Goal: Task Accomplishment & Management: Use online tool/utility

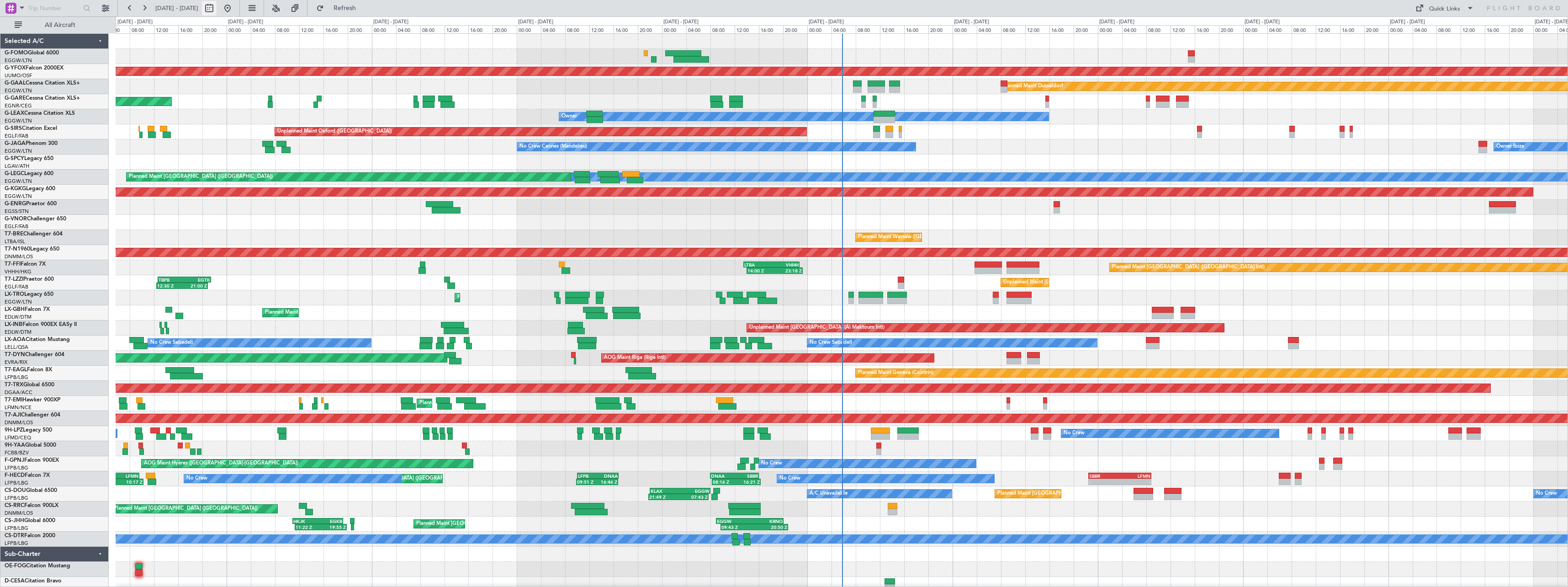
click at [217, 6] on button at bounding box center [209, 9] width 15 height 15
select select "8"
select select "2025"
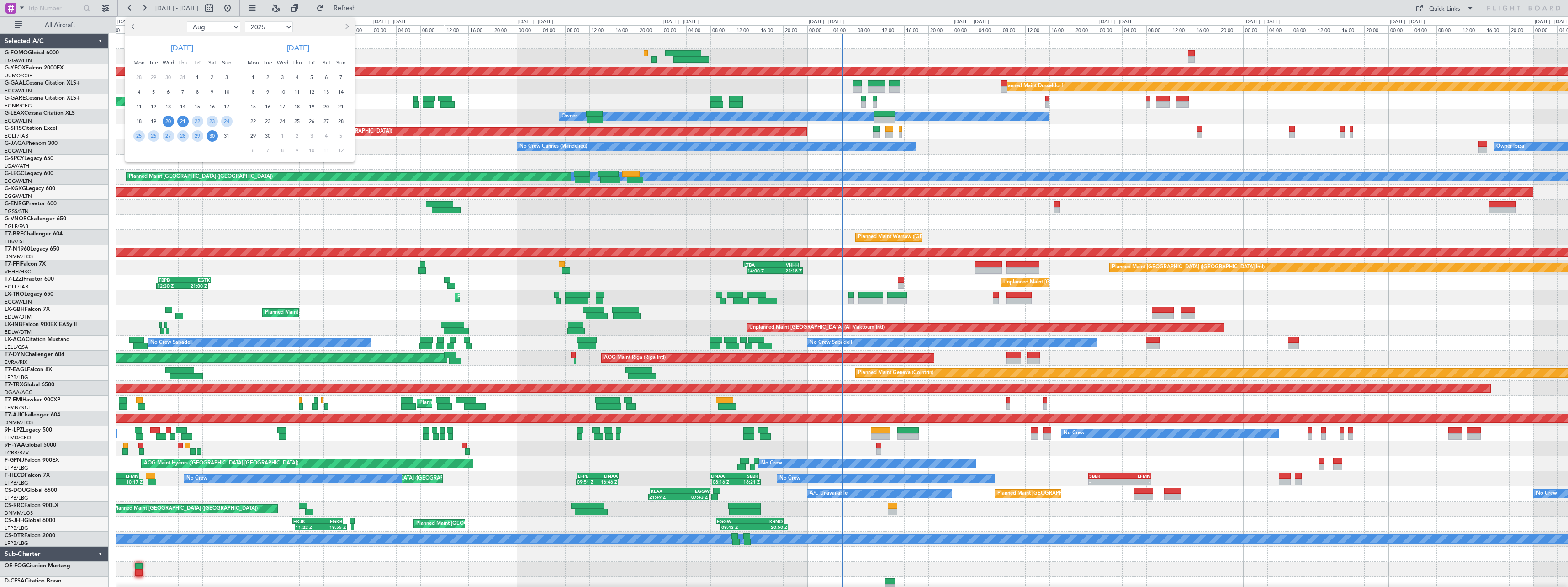
click at [182, 119] on span "21" at bounding box center [183, 121] width 12 height 12
click at [296, 78] on span "4" at bounding box center [297, 77] width 12 height 12
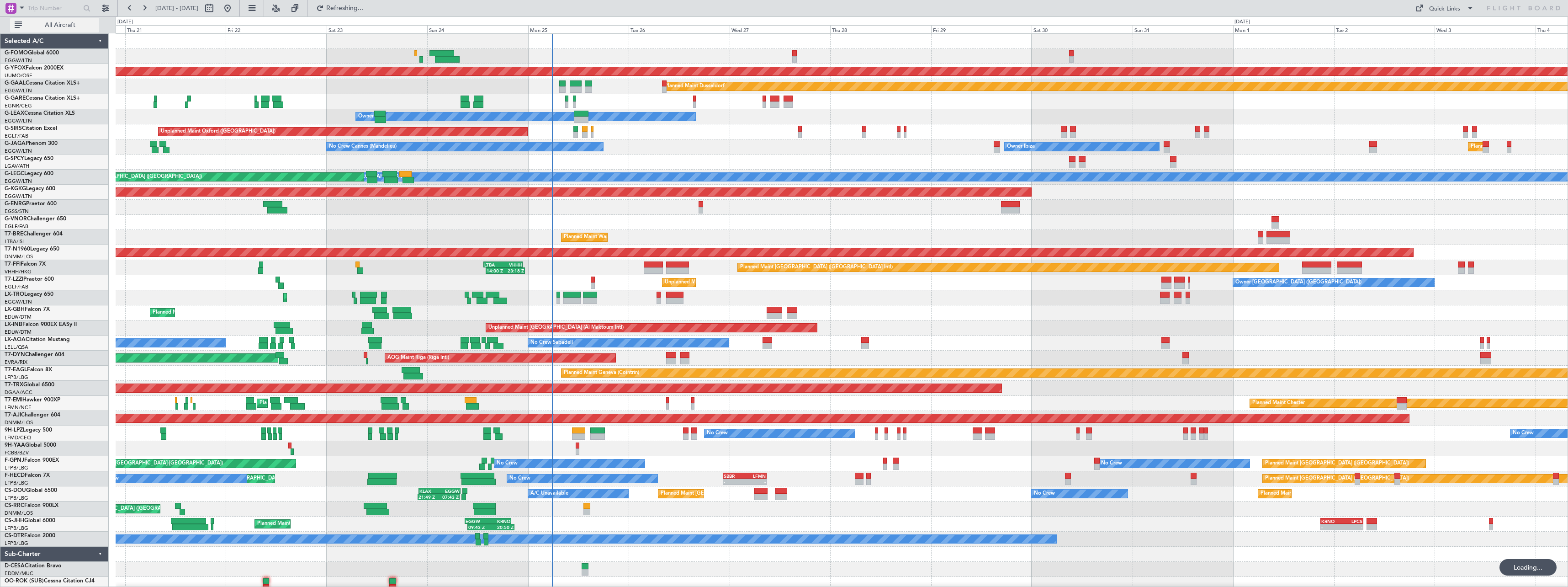
click at [57, 22] on span "All Aircraft" at bounding box center [60, 25] width 72 height 7
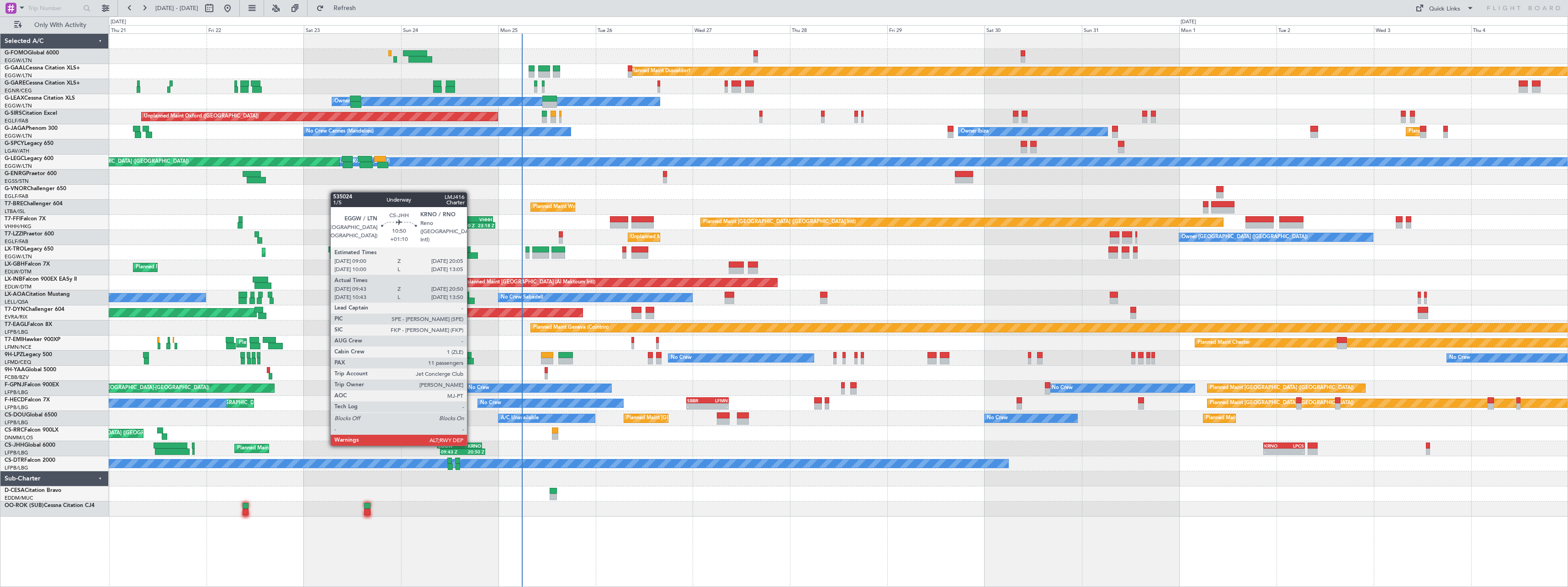
click at [471, 445] on div "KRNO" at bounding box center [470, 445] width 21 height 5
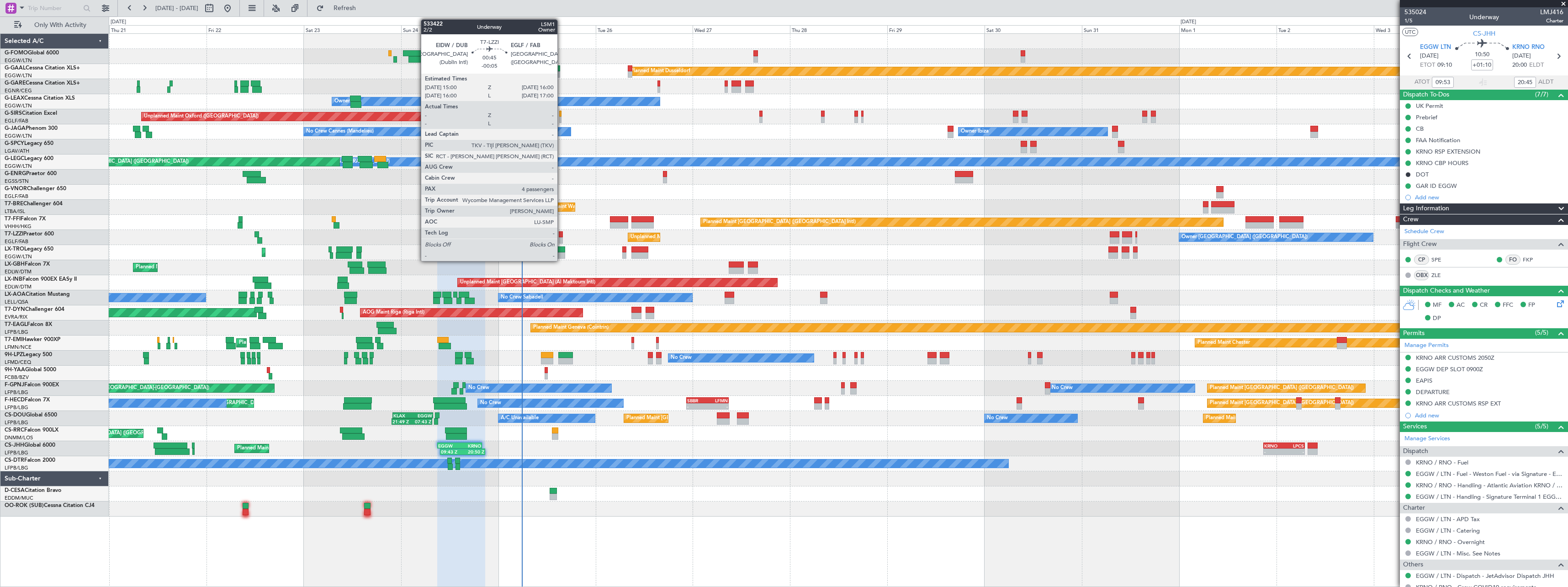
click at [561, 234] on div at bounding box center [561, 234] width 4 height 7
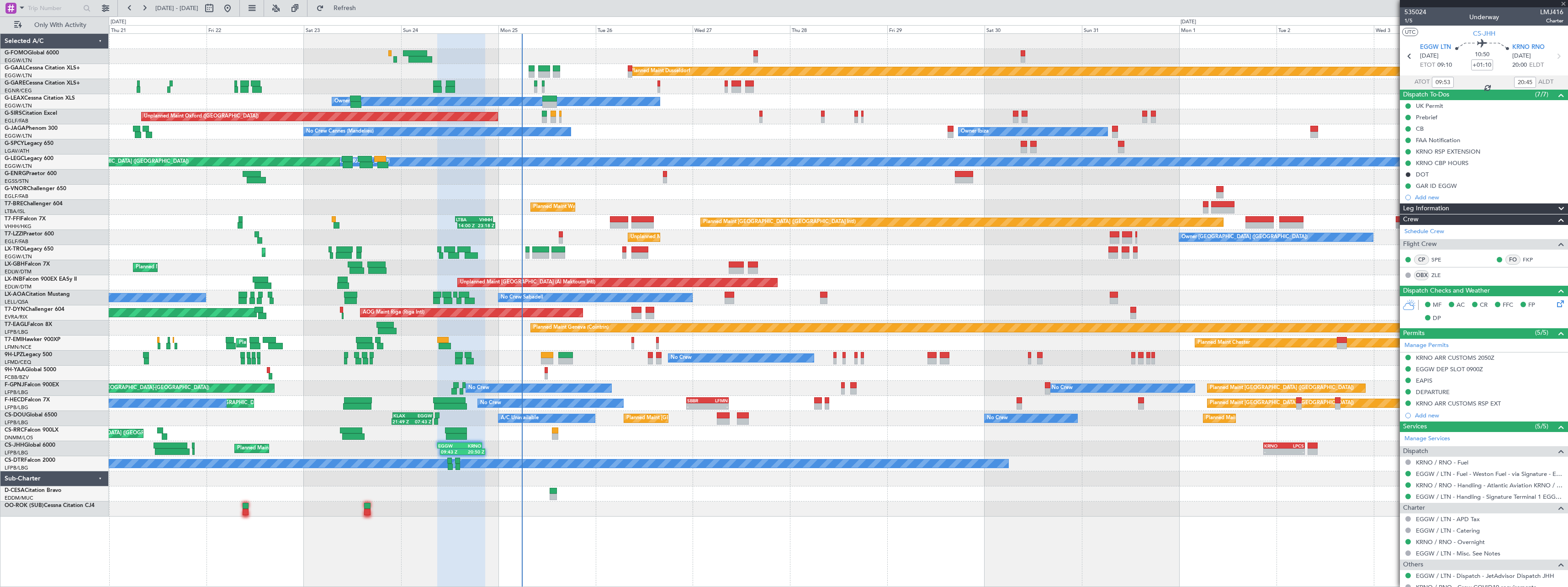
type input "-00:05"
type input "4"
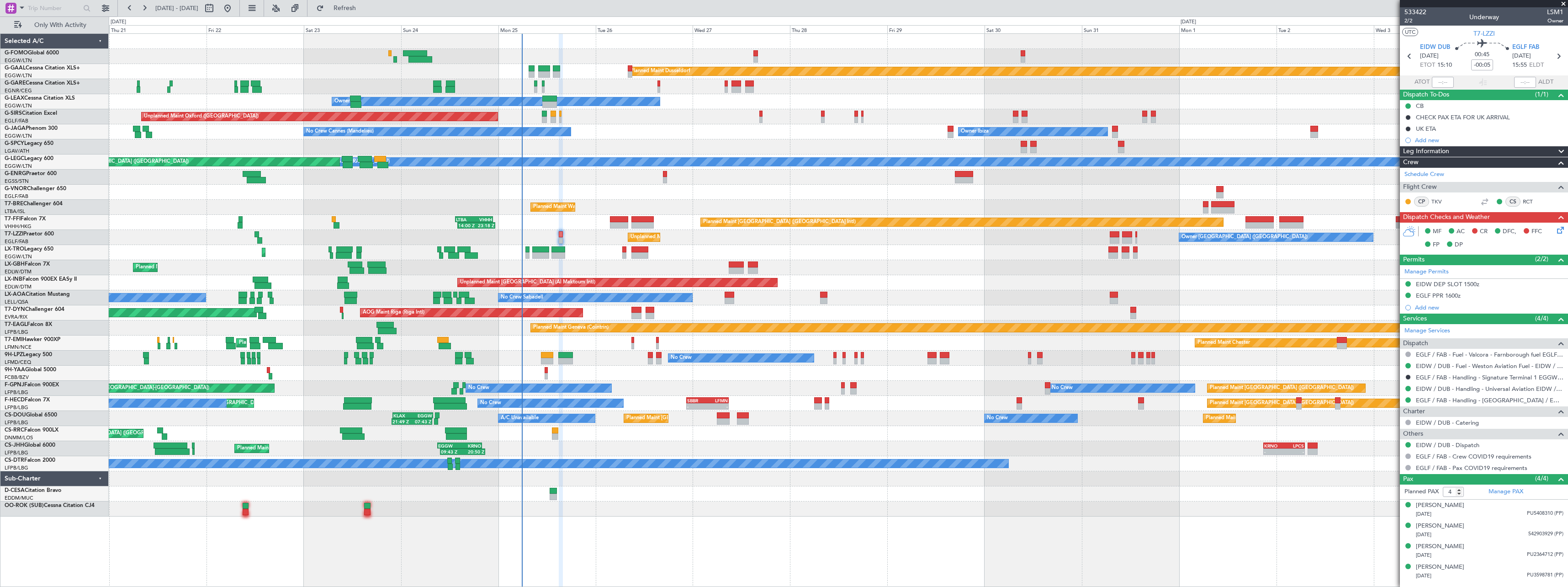
click at [1559, 232] on icon at bounding box center [1559, 228] width 7 height 7
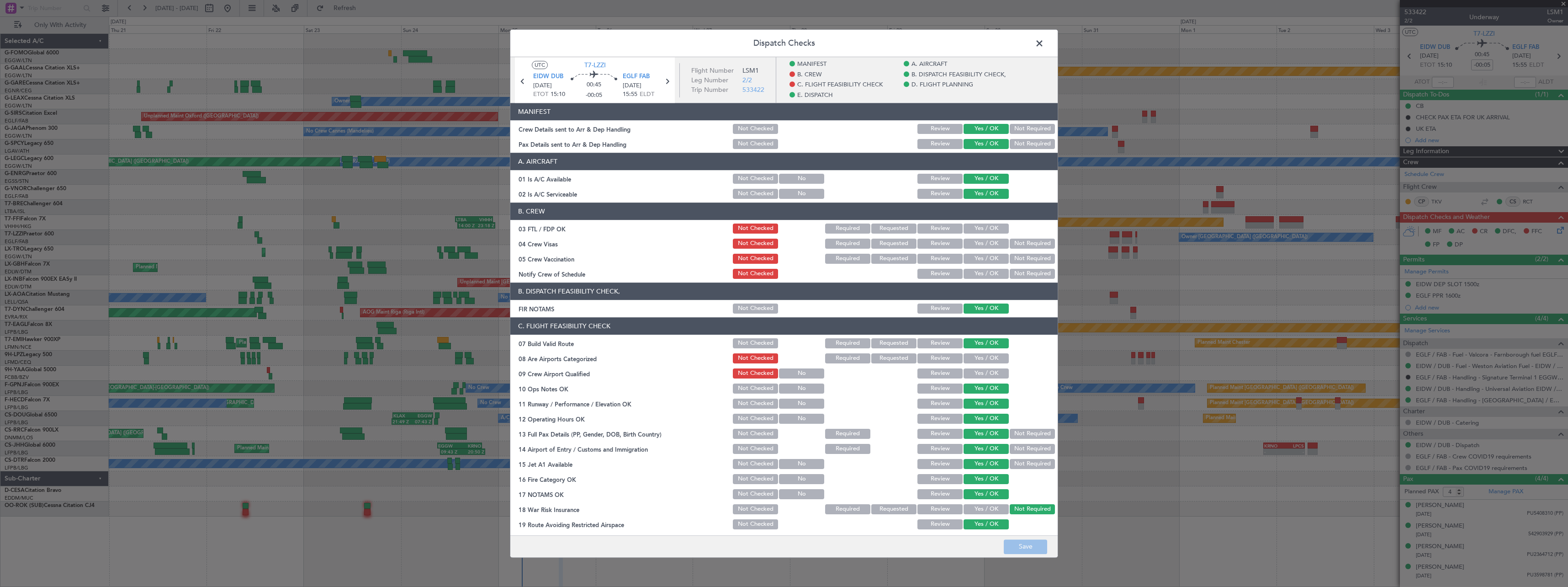
click at [992, 360] on button "Yes / OK" at bounding box center [986, 358] width 45 height 10
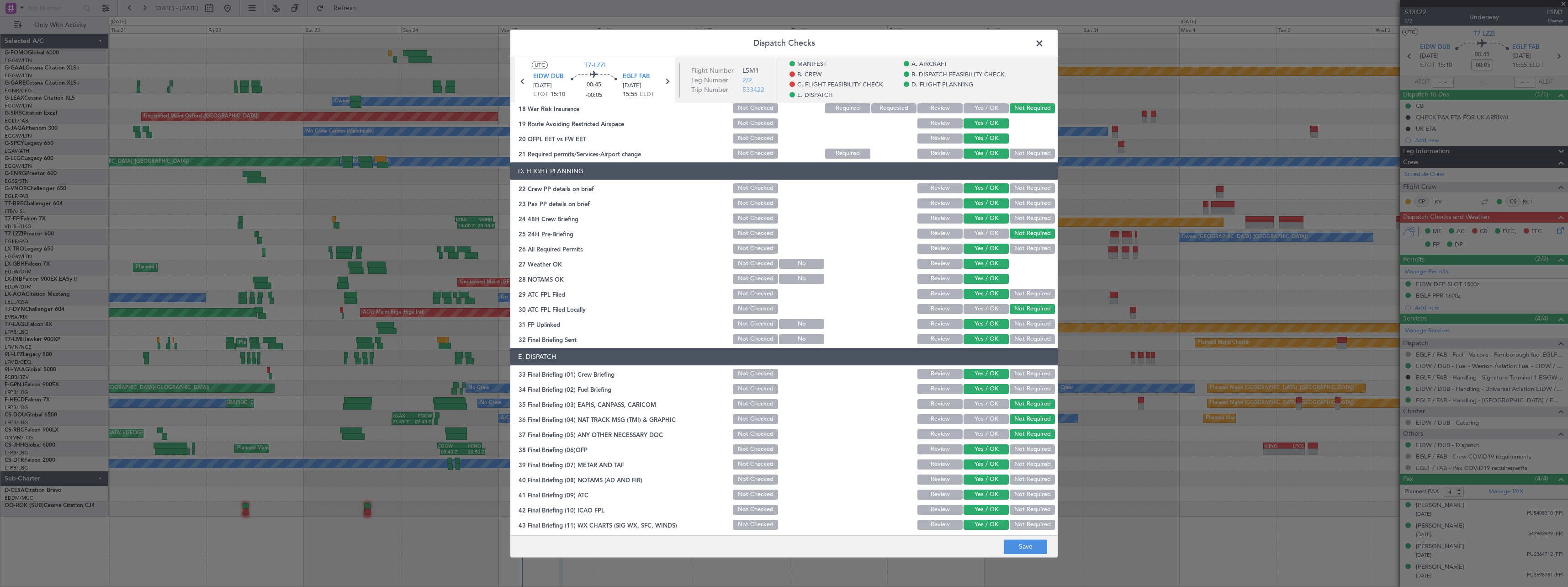
scroll to position [420, 0]
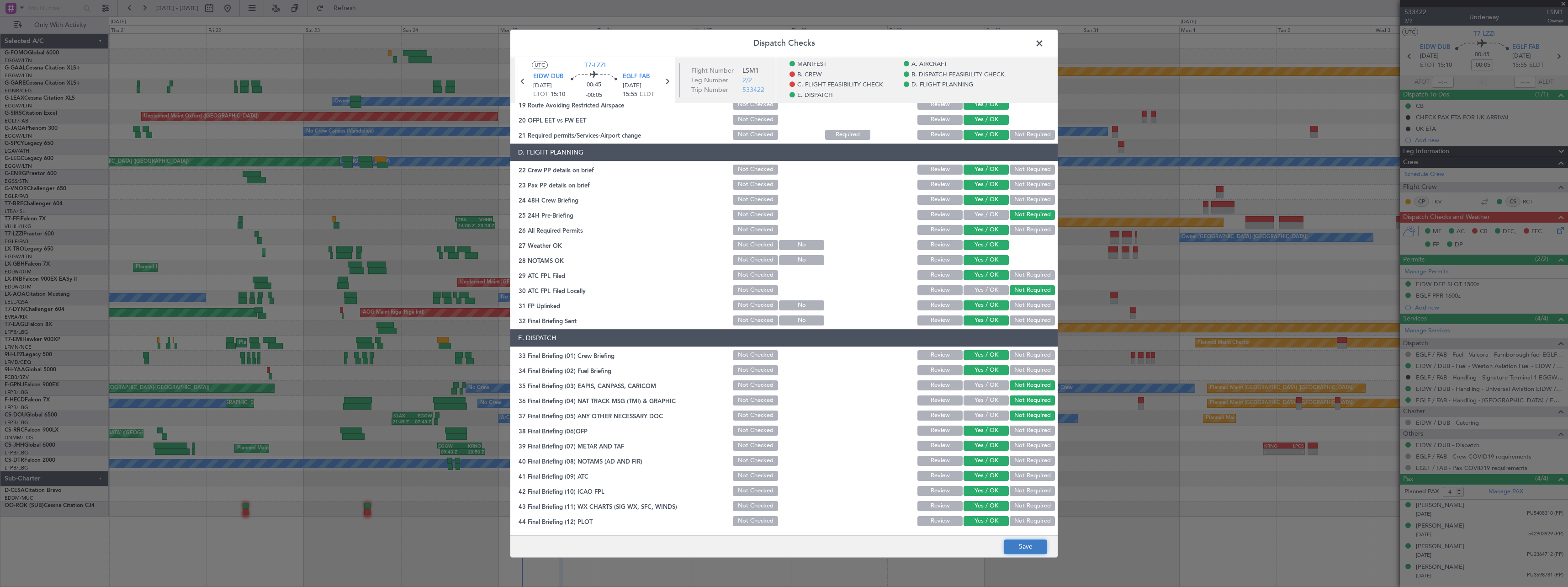
click at [1017, 543] on button "Save" at bounding box center [1025, 547] width 43 height 15
click at [1044, 42] on span at bounding box center [1044, 46] width 0 height 18
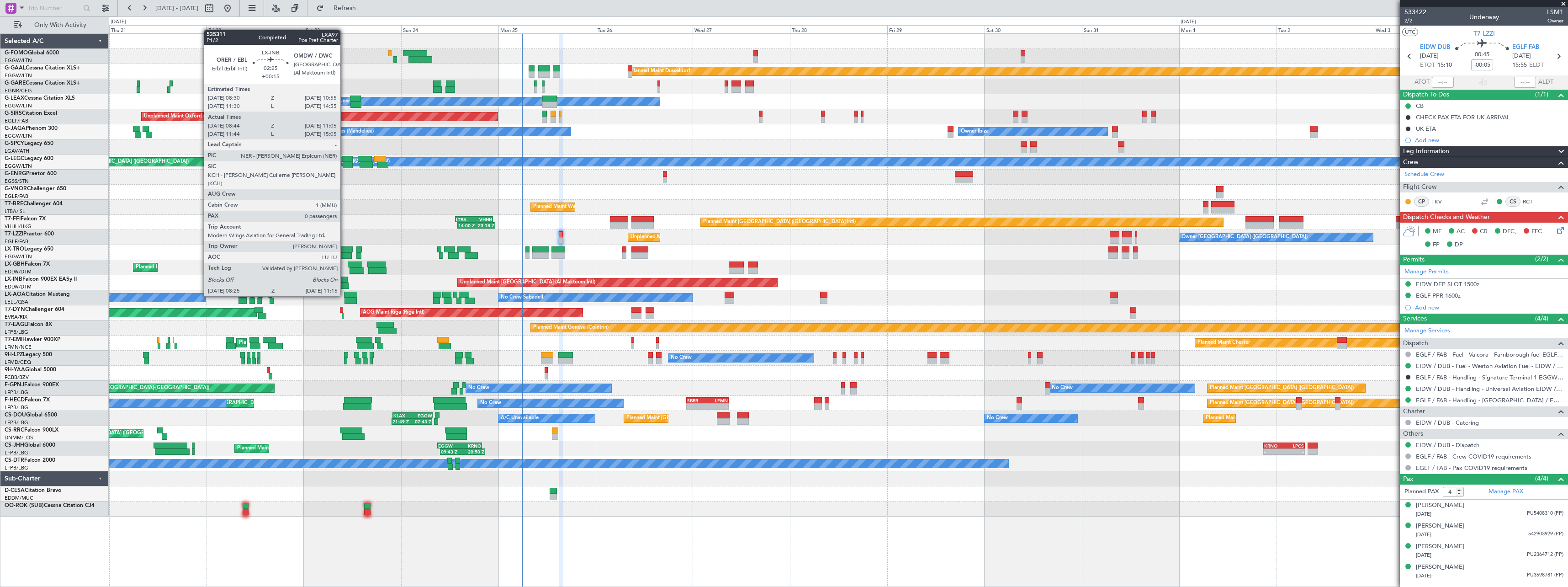
click at [345, 279] on div at bounding box center [343, 279] width 10 height 7
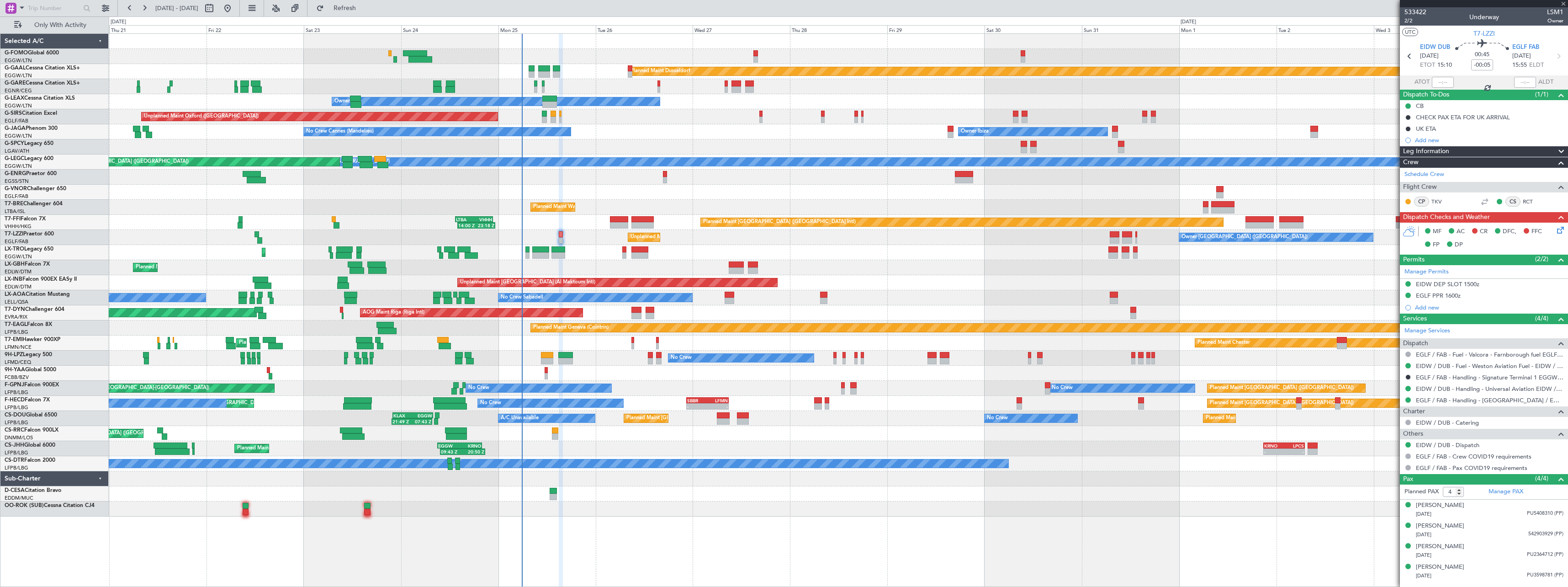
type input "+00:15"
type input "08:44"
type input "11:05"
type input "0"
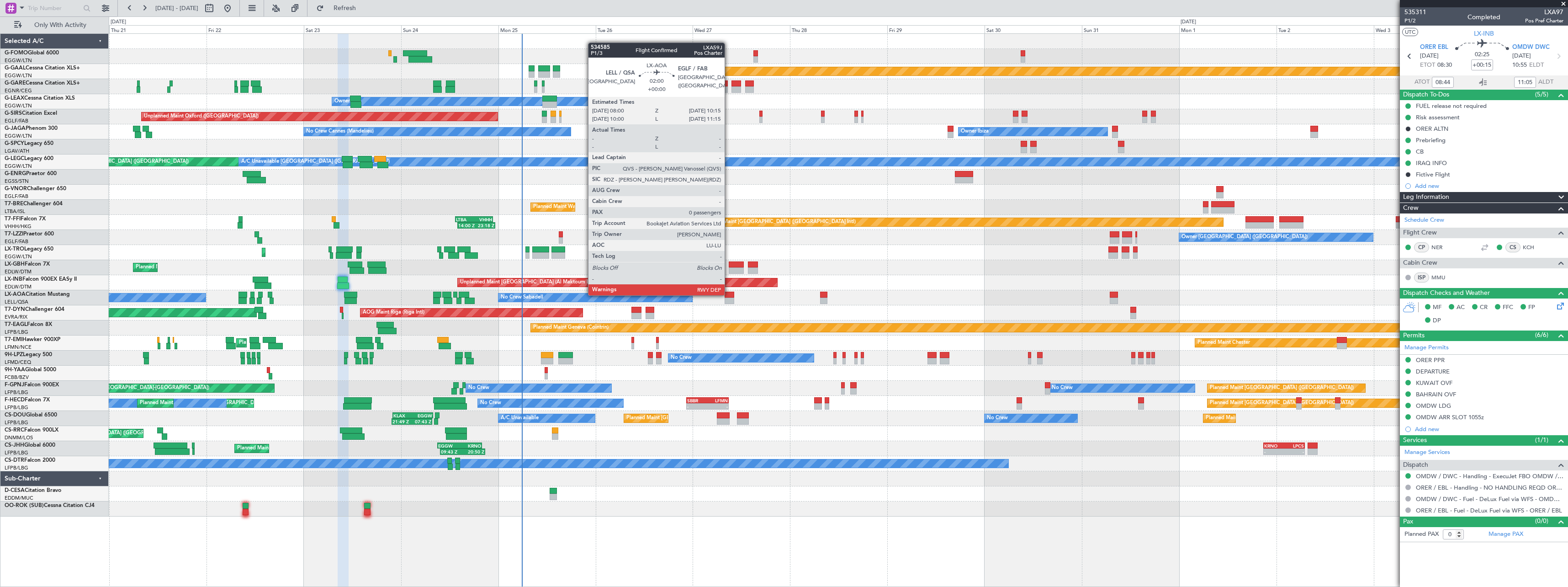
click at [729, 294] on div at bounding box center [729, 295] width 9 height 7
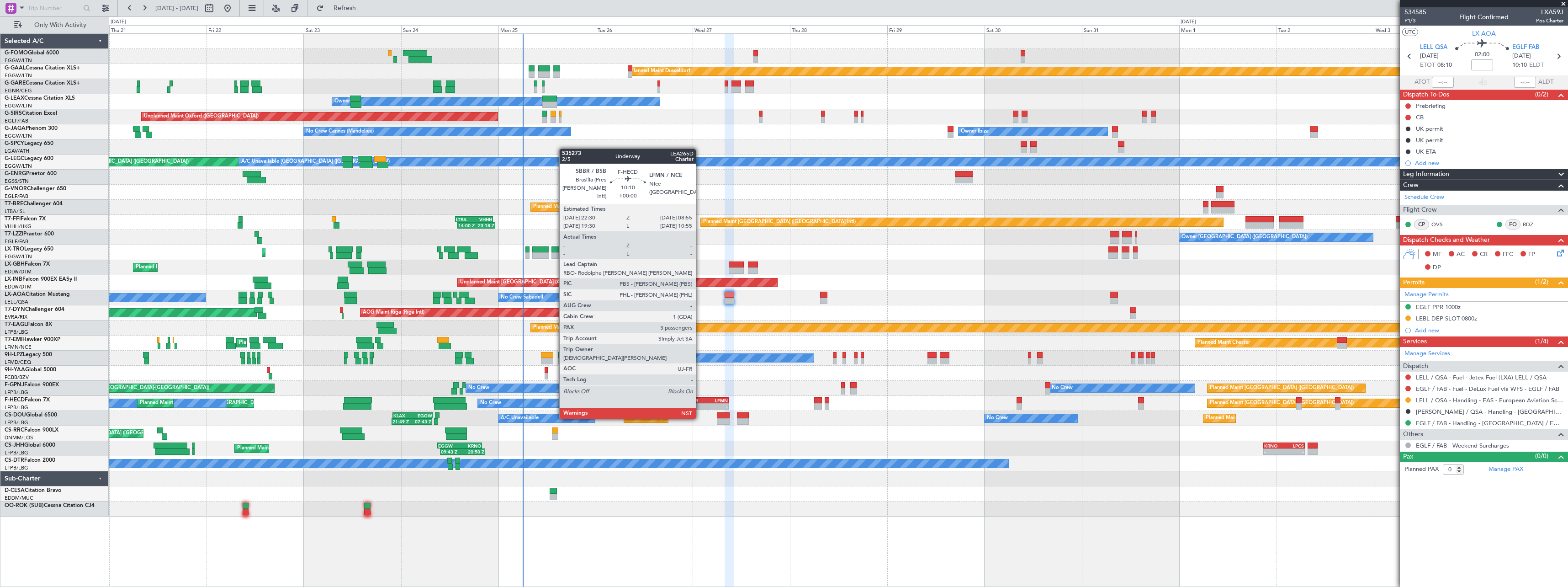
click at [700, 401] on div "SBBR" at bounding box center [697, 400] width 20 height 5
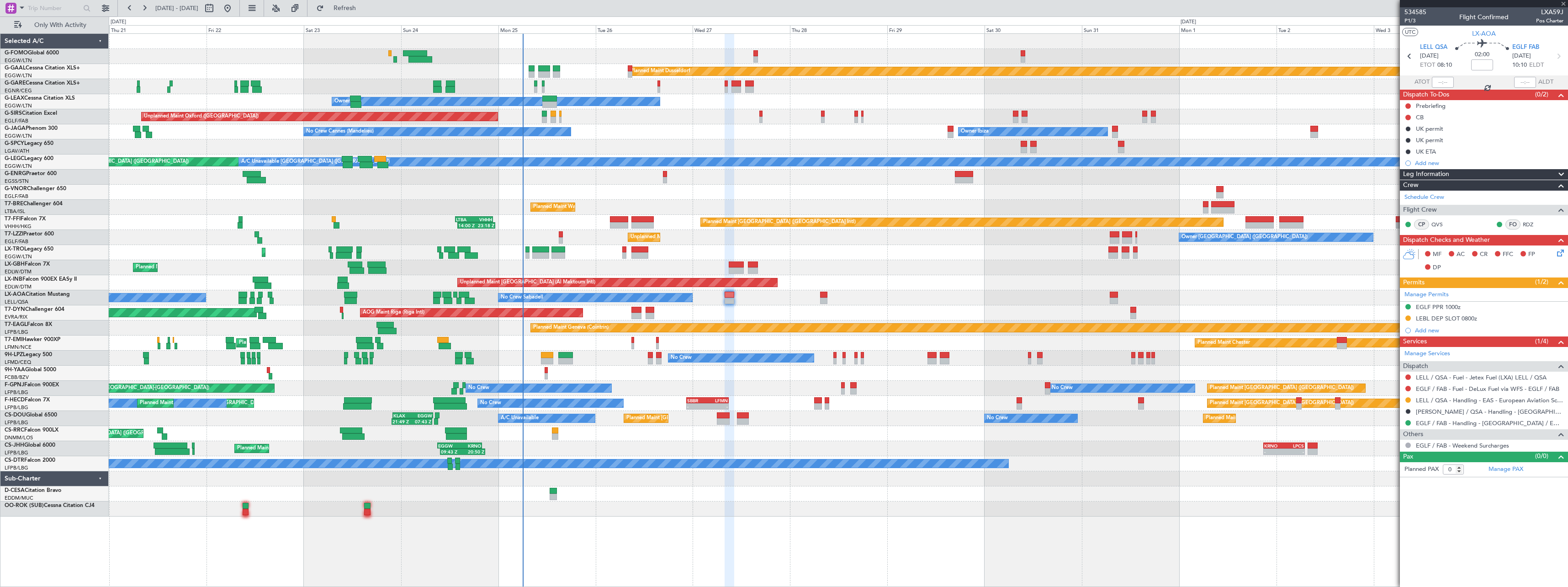
type input "3"
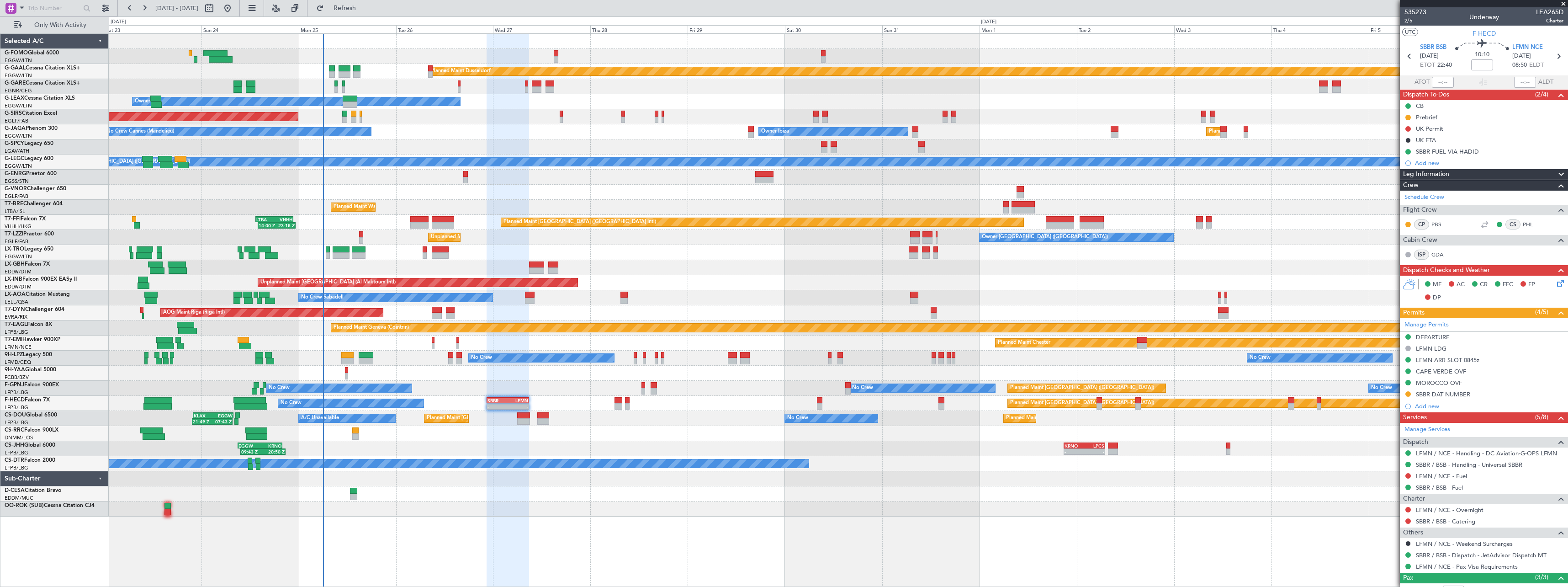
click at [558, 557] on div "Planned Maint Dusseldorf Unplanned Maint [PERSON_NAME] Owner Unplanned Maint [G…" at bounding box center [838, 310] width 1459 height 554
click at [1418, 12] on span "535273" at bounding box center [1415, 12] width 22 height 10
click at [1411, 18] on span "2/5" at bounding box center [1415, 21] width 22 height 8
